Goal: Information Seeking & Learning: Learn about a topic

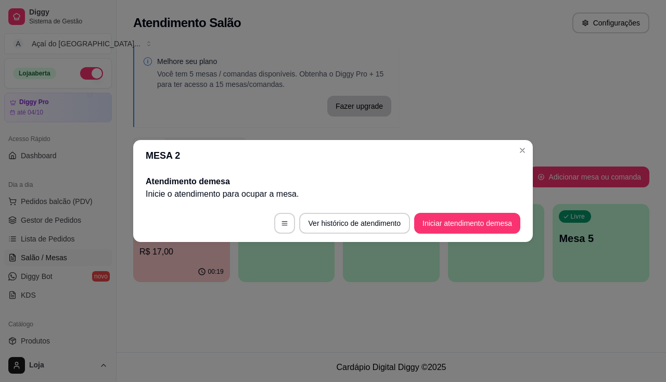
scroll to position [104, 0]
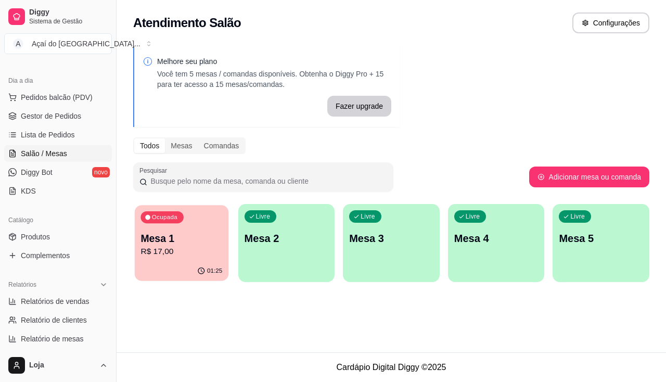
click at [178, 264] on div "01:25" at bounding box center [182, 271] width 94 height 20
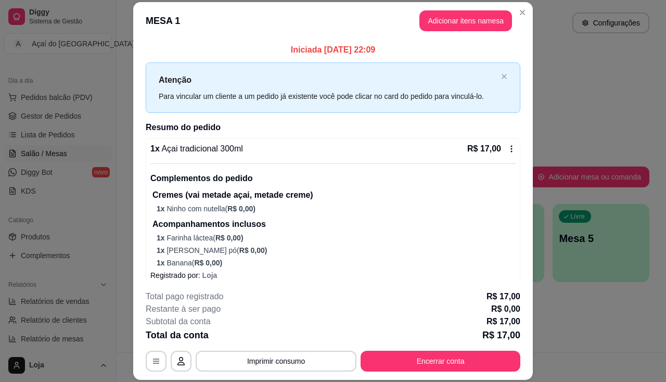
scroll to position [9, 0]
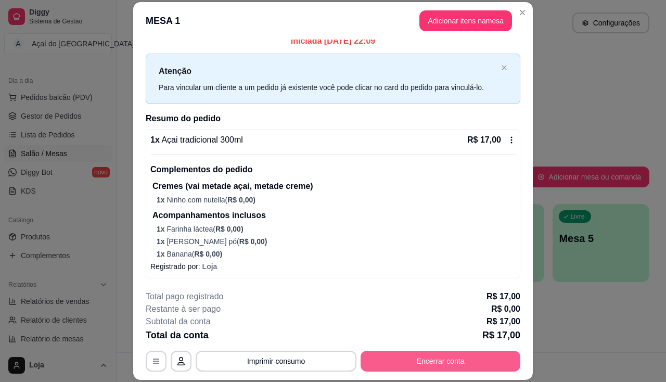
click at [406, 361] on button "Encerrar conta" at bounding box center [440, 360] width 160 height 21
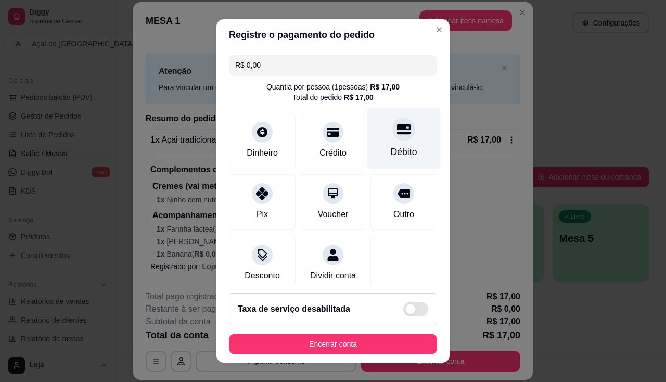
click at [397, 129] on icon at bounding box center [404, 129] width 14 height 10
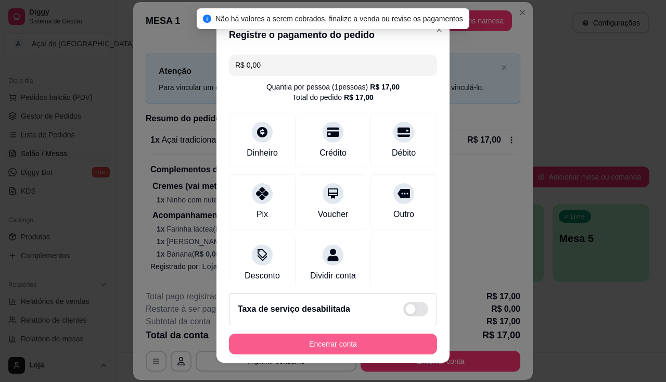
click at [358, 336] on button "Encerrar conta" at bounding box center [333, 343] width 208 height 21
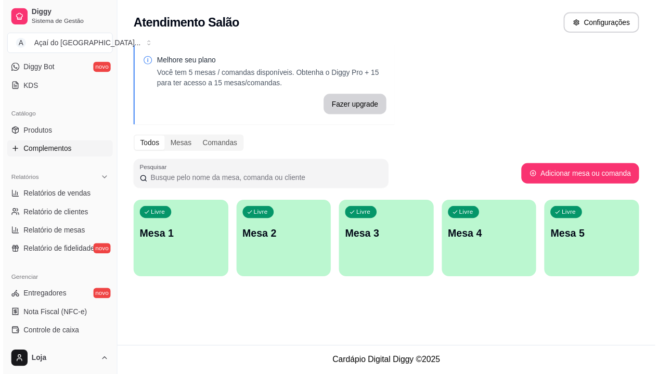
scroll to position [104, 0]
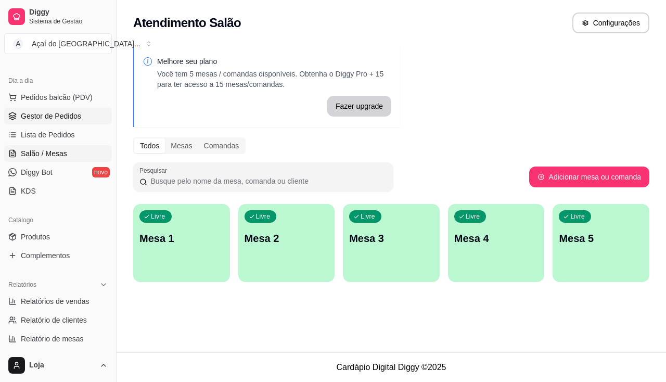
click at [54, 116] on span "Gestor de Pedidos" at bounding box center [51, 116] width 60 height 10
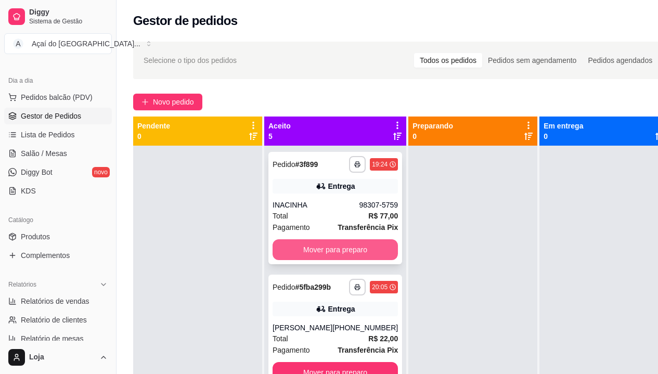
click at [307, 260] on div "**********" at bounding box center [335, 208] width 134 height 112
click at [329, 240] on button "Mover para preparo" at bounding box center [334, 249] width 125 height 21
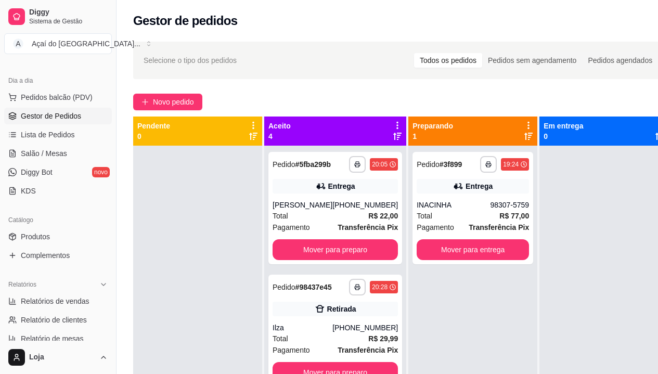
click at [337, 231] on strong "Transferência Pix" at bounding box center [367, 227] width 60 height 8
click at [339, 256] on button "Mover para preparo" at bounding box center [334, 249] width 125 height 21
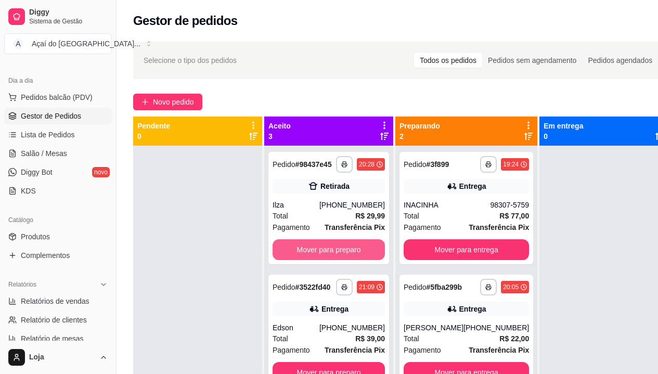
click at [339, 256] on button "Mover para preparo" at bounding box center [328, 249] width 112 height 21
click at [339, 256] on button "Mover para preparo" at bounding box center [328, 250] width 109 height 20
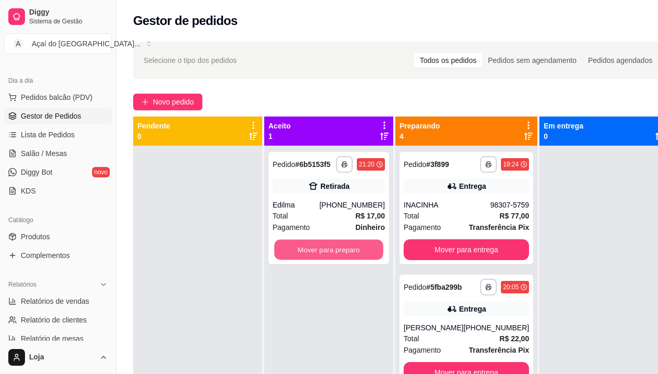
click at [339, 256] on button "Mover para preparo" at bounding box center [328, 250] width 109 height 20
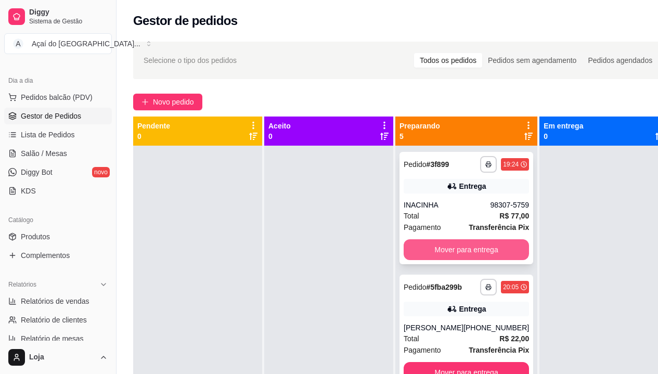
click at [438, 256] on button "Mover para entrega" at bounding box center [465, 249] width 125 height 21
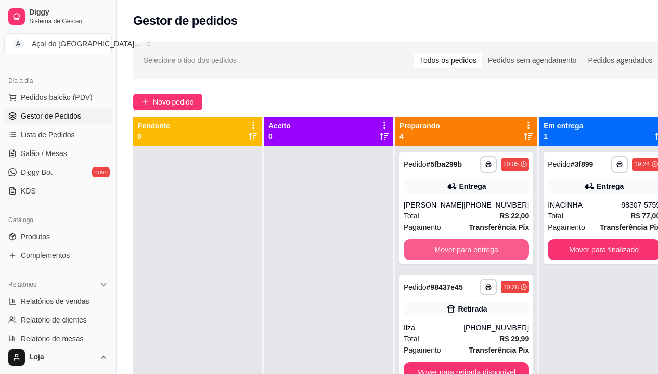
click at [438, 256] on button "Mover para entrega" at bounding box center [465, 249] width 125 height 21
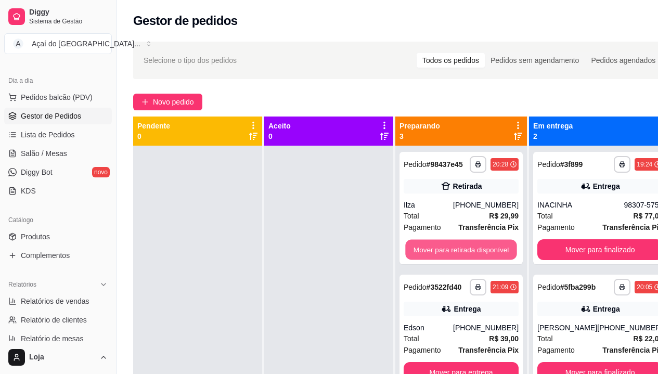
click at [438, 256] on button "Mover para retirada disponível" at bounding box center [460, 250] width 111 height 20
click at [438, 256] on button "Mover para entrega" at bounding box center [460, 250] width 111 height 20
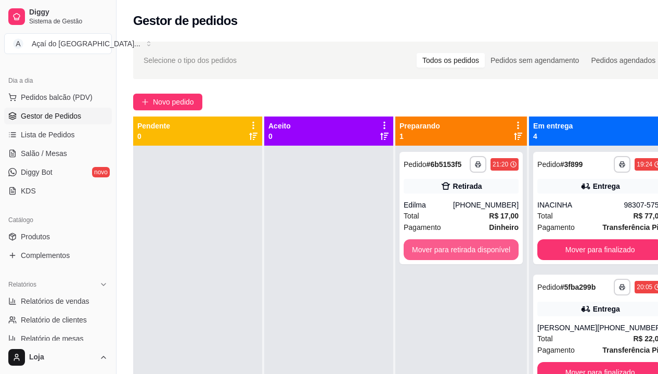
click at [438, 256] on button "Mover para retirada disponível" at bounding box center [460, 249] width 115 height 21
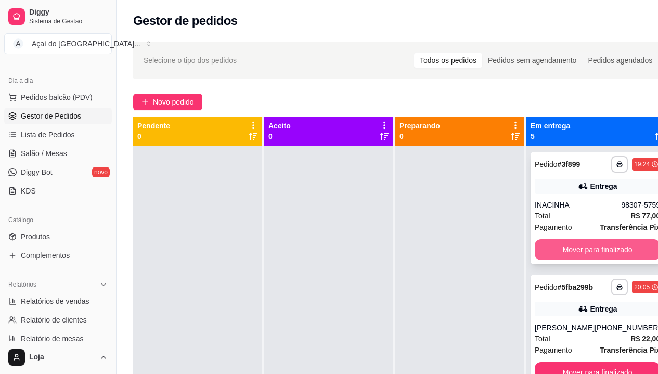
click at [566, 246] on button "Mover para finalizado" at bounding box center [597, 249] width 125 height 21
click at [562, 257] on button "Mover para finalizado" at bounding box center [597, 249] width 125 height 21
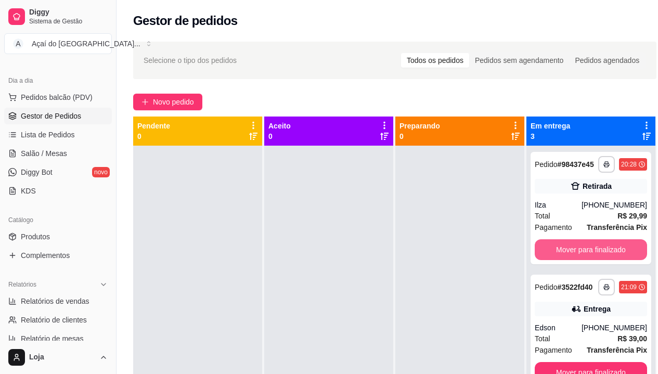
click at [562, 257] on button "Mover para finalizado" at bounding box center [591, 249] width 112 height 21
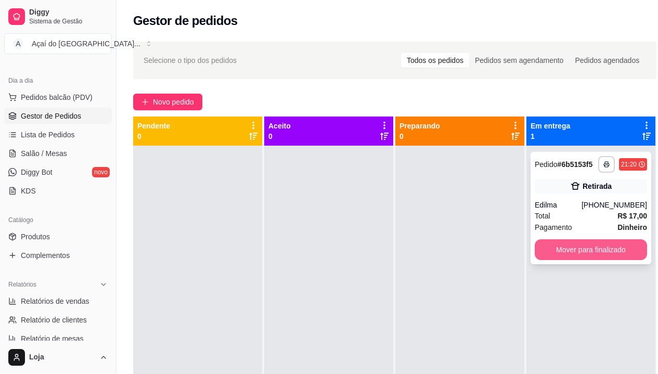
click at [565, 252] on button "Mover para finalizado" at bounding box center [591, 249] width 112 height 21
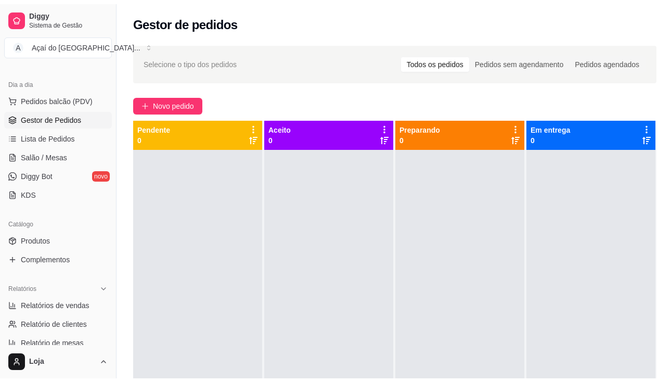
scroll to position [208, 0]
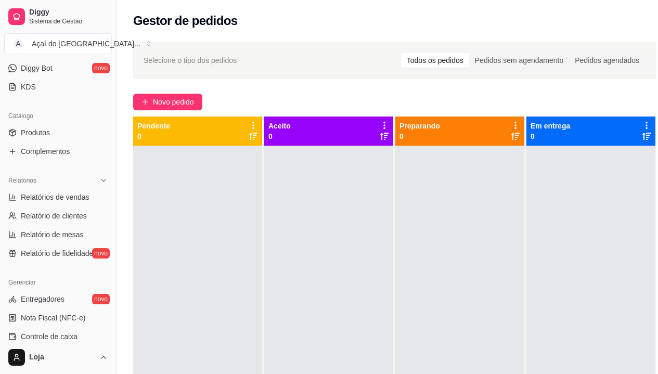
click at [58, 206] on ul "Relatórios de vendas Relatório de clientes Relatório de mesas Relatório de fide…" at bounding box center [58, 225] width 108 height 73
click at [46, 189] on link "Relatórios de vendas" at bounding box center [58, 197] width 108 height 17
select select "ALL"
select select "0"
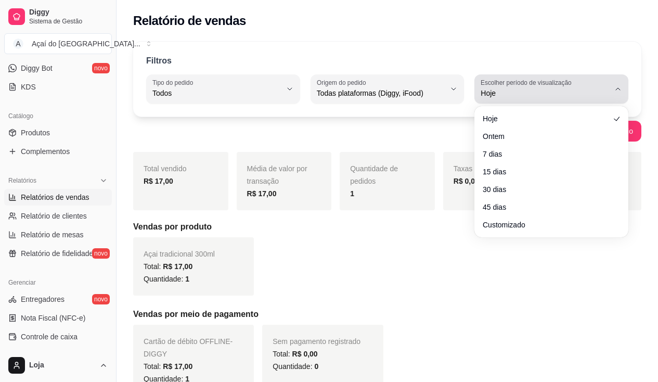
click at [573, 102] on button "Escolher período de visualização Hoje" at bounding box center [551, 88] width 154 height 29
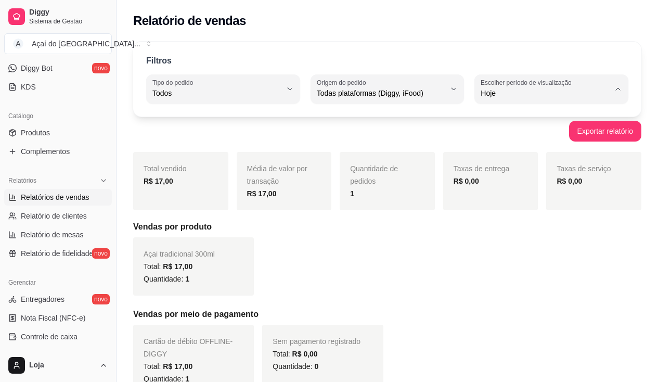
click at [548, 140] on span "Ontem" at bounding box center [547, 135] width 122 height 10
type input "1"
select select "1"
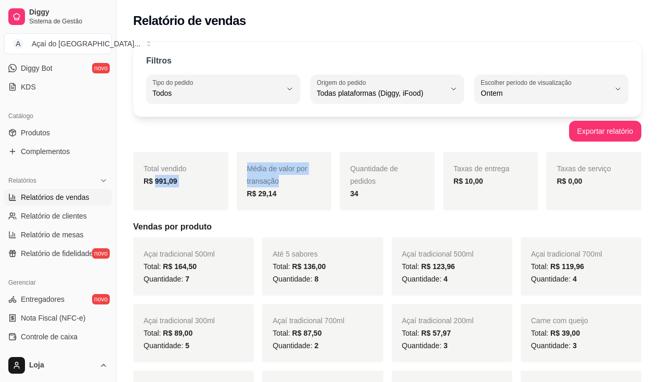
drag, startPoint x: 155, startPoint y: 176, endPoint x: 238, endPoint y: 190, distance: 83.8
click at [238, 190] on div "Total vendido R$ 991,09 Média de valor por transação R$ 29,14 Quantidade de ped…" at bounding box center [387, 181] width 508 height 58
click at [234, 225] on h5 "Vendas por produto" at bounding box center [387, 226] width 508 height 12
drag, startPoint x: 152, startPoint y: 184, endPoint x: 182, endPoint y: 178, distance: 30.3
click at [182, 178] on div "R$ 991,09" at bounding box center [181, 181] width 74 height 12
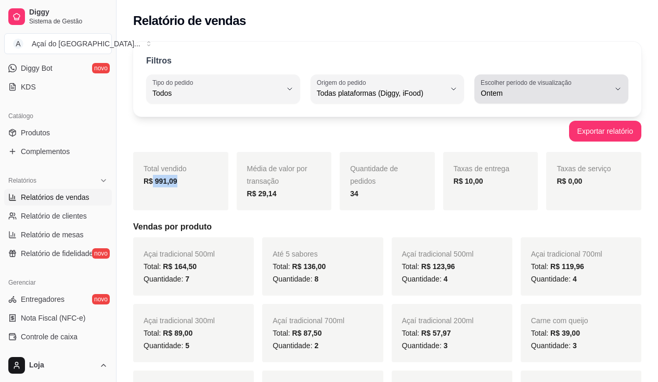
click at [584, 83] on div "Ontem" at bounding box center [544, 89] width 129 height 21
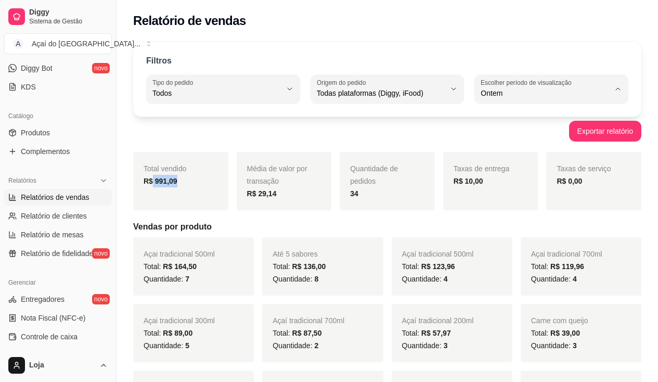
click at [493, 154] on span "7 dias" at bounding box center [547, 152] width 122 height 10
type input "7"
select select "7"
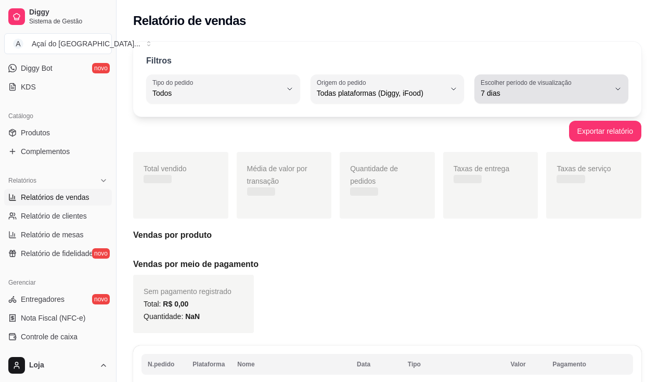
click at [511, 89] on span "7 dias" at bounding box center [544, 93] width 129 height 10
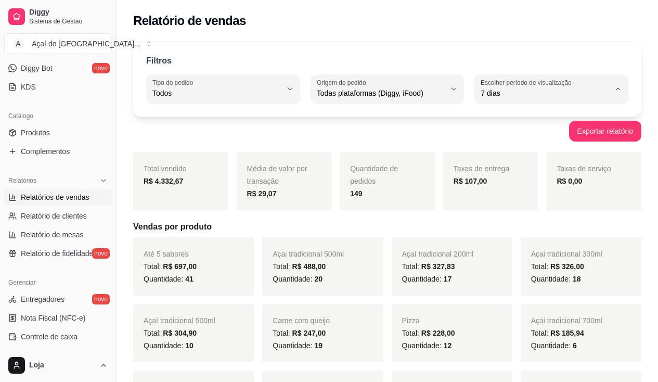
click at [499, 134] on span "Ontem" at bounding box center [547, 135] width 122 height 10
type input "1"
select select "1"
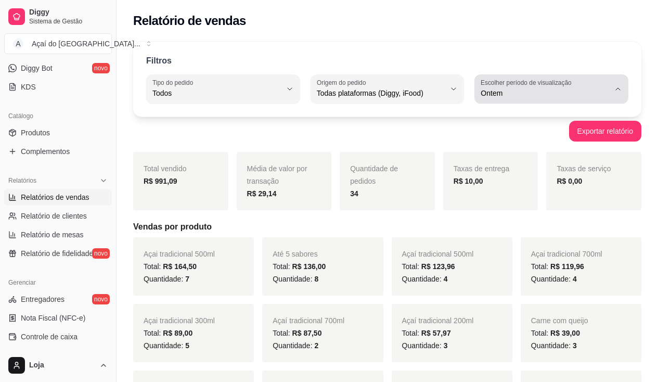
click at [500, 95] on span "Ontem" at bounding box center [544, 93] width 129 height 10
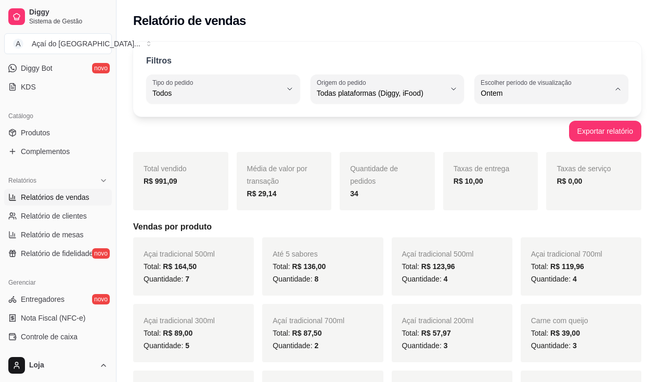
click at [501, 116] on span "Hoje" at bounding box center [547, 118] width 122 height 10
type input "0"
select select "0"
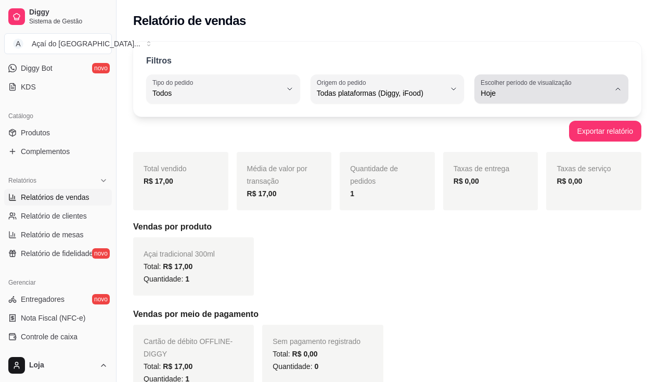
click at [515, 87] on div "Hoje" at bounding box center [544, 89] width 129 height 21
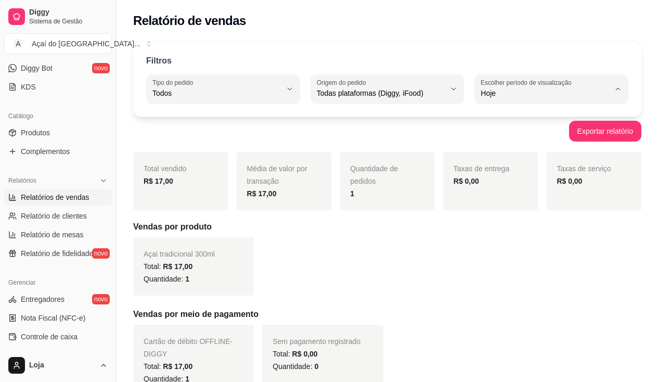
click at [513, 134] on span "Ontem" at bounding box center [547, 135] width 122 height 10
type input "1"
select select "1"
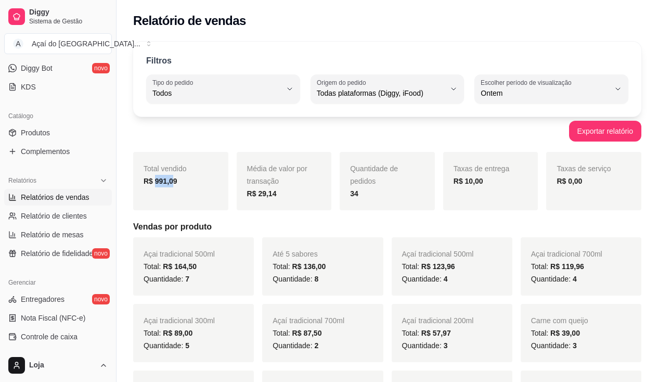
drag, startPoint x: 153, startPoint y: 188, endPoint x: 187, endPoint y: 181, distance: 34.4
click at [186, 181] on div "Total vendido R$ 991,09" at bounding box center [180, 181] width 95 height 58
click at [198, 176] on div "Total vendido R$ 991,09" at bounding box center [180, 181] width 95 height 58
click at [49, 285] on div "Gerenciar" at bounding box center [58, 282] width 108 height 17
click at [59, 238] on span "Relatório de mesas" at bounding box center [52, 234] width 63 height 10
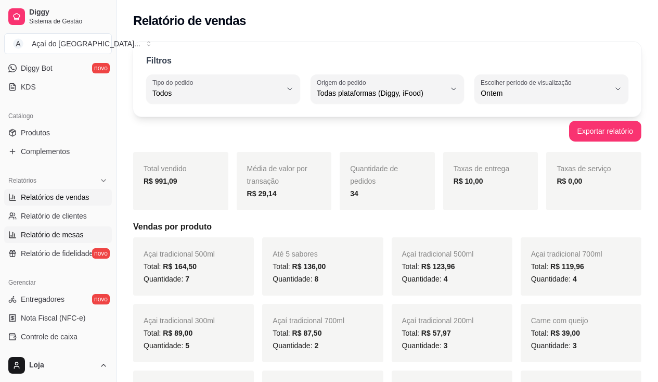
select select "TOTAL_OF_ORDERS"
select select "7"
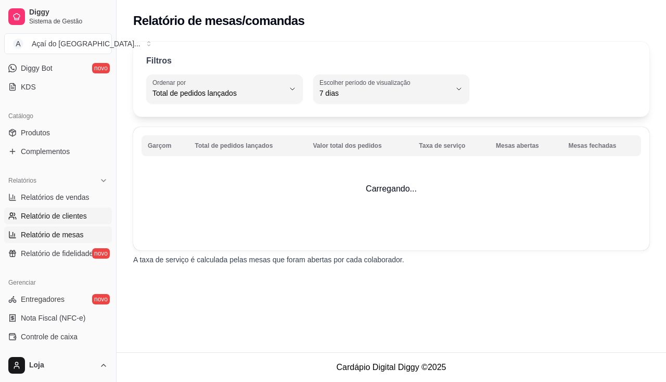
click at [72, 211] on span "Relatório de clientes" at bounding box center [54, 216] width 66 height 10
select select "30"
select select "HIGHEST_TOTAL_SPENT_WITH_ORDERS"
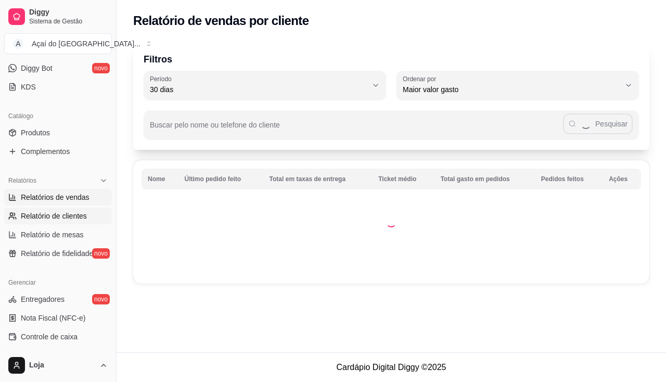
click at [79, 196] on span "Relatórios de vendas" at bounding box center [55, 197] width 69 height 10
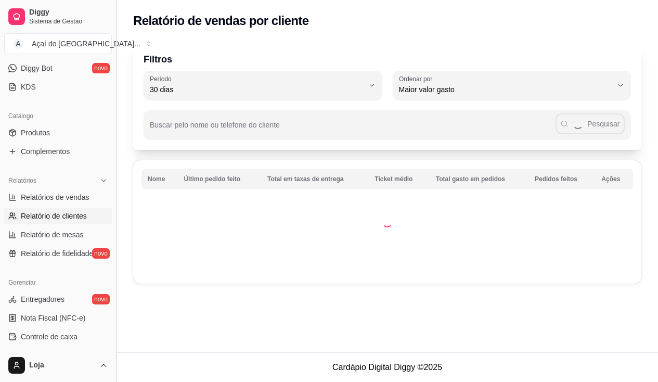
select select "ALL"
select select "0"
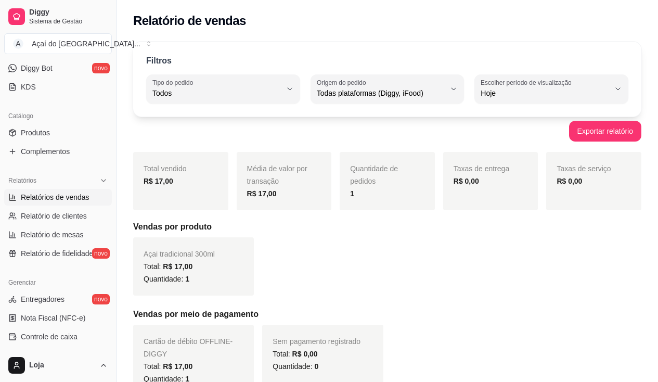
click at [500, 92] on span "Hoje" at bounding box center [544, 93] width 129 height 10
click at [533, 225] on span "Customizado" at bounding box center [547, 220] width 122 height 10
type input "-1"
select select "-1"
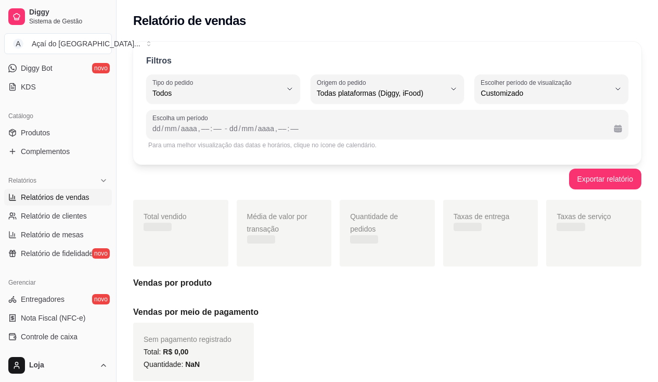
scroll to position [10, 0]
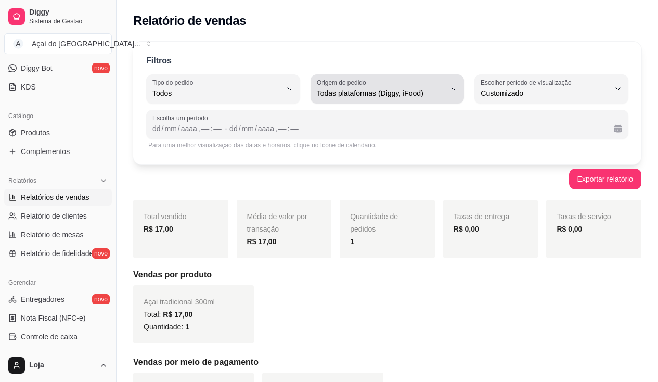
click at [350, 92] on span "Todas plataformas (Diggy, iFood)" at bounding box center [381, 93] width 129 height 10
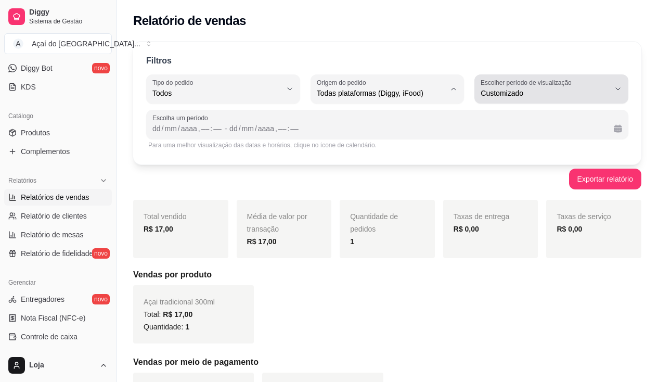
click at [519, 94] on span "Customizado" at bounding box center [544, 93] width 129 height 10
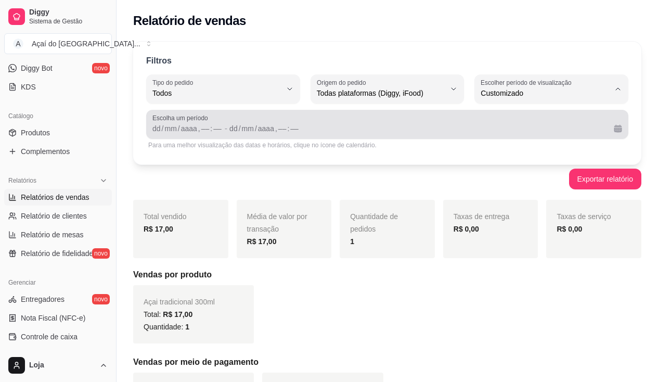
click at [180, 114] on span "Escolha um período" at bounding box center [387, 118] width 470 height 8
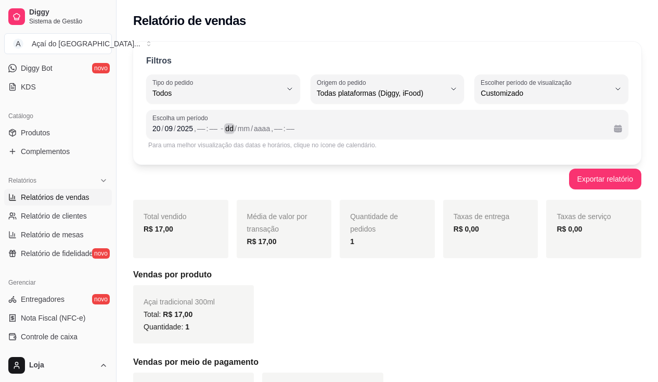
click at [232, 129] on div "dd" at bounding box center [229, 128] width 10 height 10
click at [582, 175] on button "Exportar relatório" at bounding box center [605, 179] width 70 height 20
click at [203, 126] on div "––" at bounding box center [201, 128] width 10 height 10
click at [269, 129] on div "[DATE] , –– : ––" at bounding box center [415, 128] width 380 height 12
click at [273, 127] on div "––" at bounding box center [274, 128] width 10 height 10
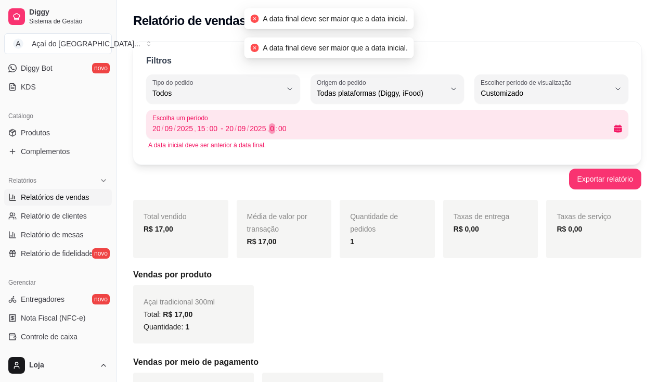
click at [269, 127] on div "0" at bounding box center [272, 128] width 6 height 10
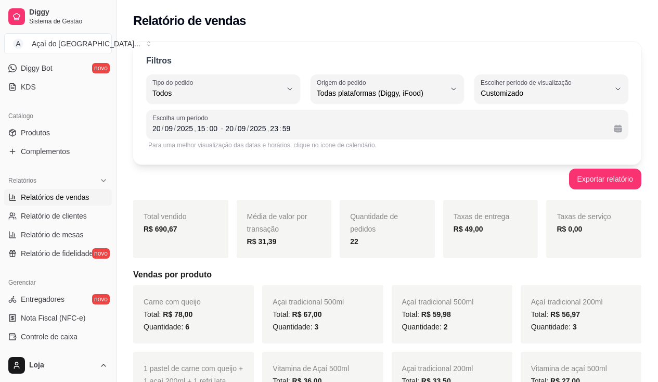
click at [165, 228] on strong "R$ 690,67" at bounding box center [161, 229] width 34 height 8
click at [198, 223] on div "R$ 690,67" at bounding box center [181, 229] width 74 height 12
click at [186, 224] on div "R$ 690,67" at bounding box center [181, 229] width 74 height 12
click at [151, 226] on strong "R$ 690,67" at bounding box center [161, 229] width 34 height 8
drag, startPoint x: 163, startPoint y: 226, endPoint x: 187, endPoint y: 226, distance: 23.9
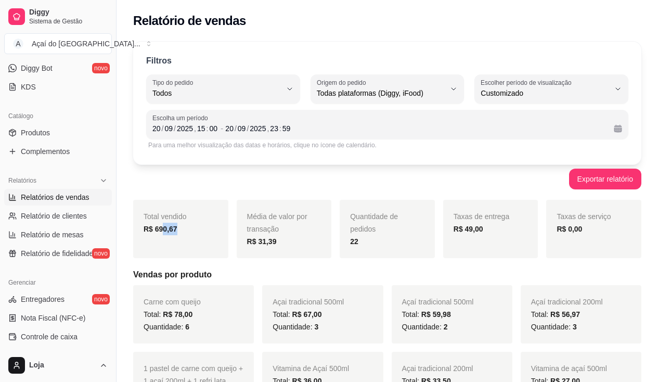
click at [187, 226] on div "R$ 690,67" at bounding box center [181, 229] width 74 height 12
